Goal: Participate in discussion: Engage in conversation with other users on a specific topic

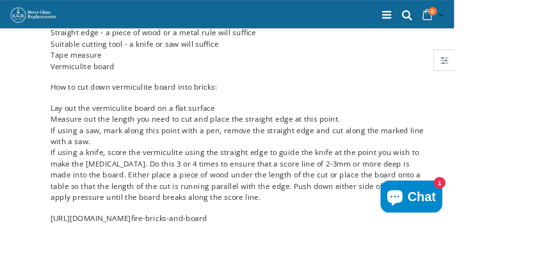
scroll to position [333, 0]
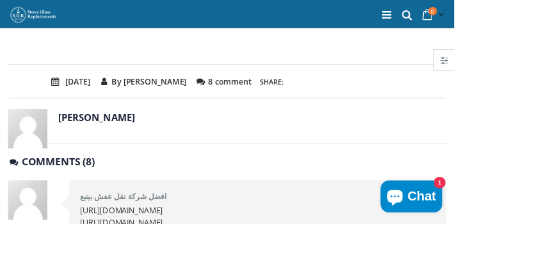
scroll to position [661, 0]
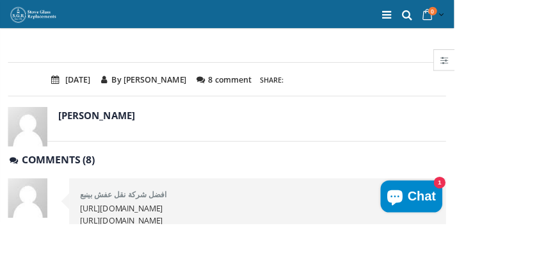
click at [101, 183] on h3 "comments (8)" at bounding box center [273, 192] width 527 height 19
click at [100, 183] on h3 "comments (8)" at bounding box center [273, 192] width 527 height 19
click at [110, 184] on h3 "comments (8)" at bounding box center [273, 192] width 527 height 19
click at [121, 183] on h3 "comments (8)" at bounding box center [273, 192] width 527 height 19
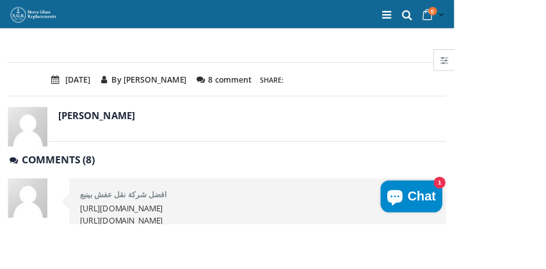
click at [34, 183] on h3 "comments (8)" at bounding box center [273, 192] width 527 height 19
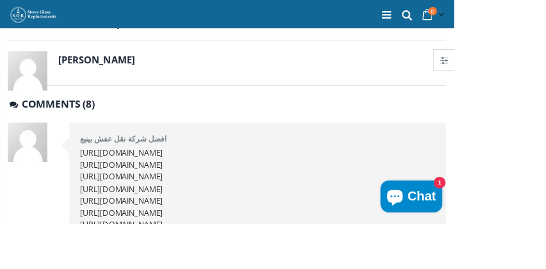
scroll to position [727, 0]
